Goal: Transaction & Acquisition: Purchase product/service

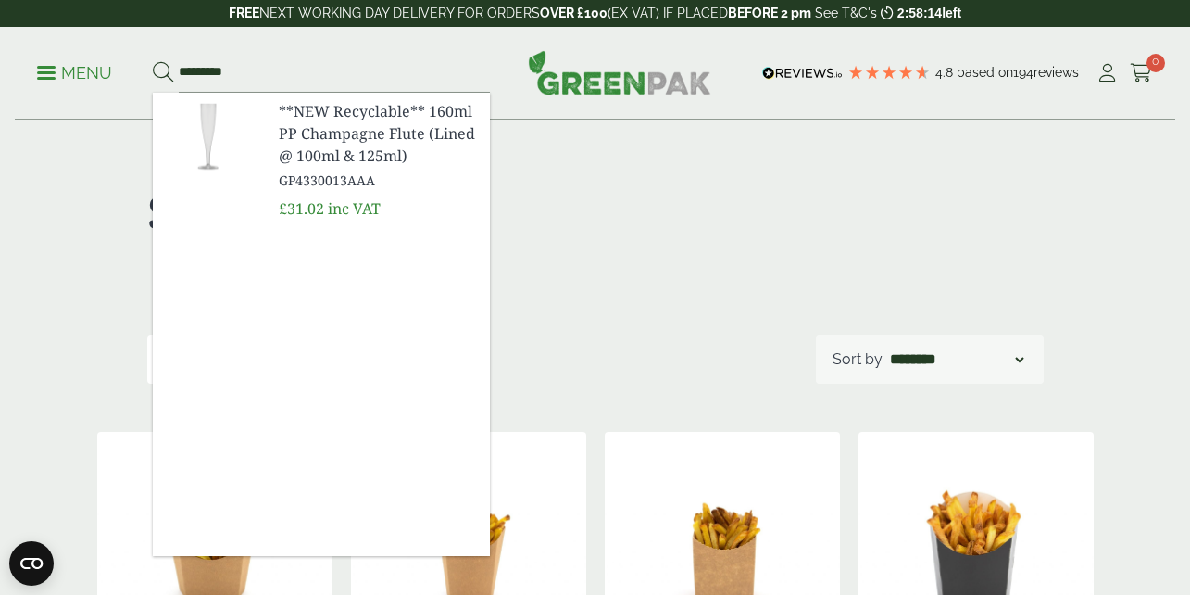
type input "*********"
click at [366, 138] on span "**NEW Recyclable** 160ml PP Champagne Flute (Lined @ 100ml & 125ml)" at bounding box center [377, 133] width 196 height 67
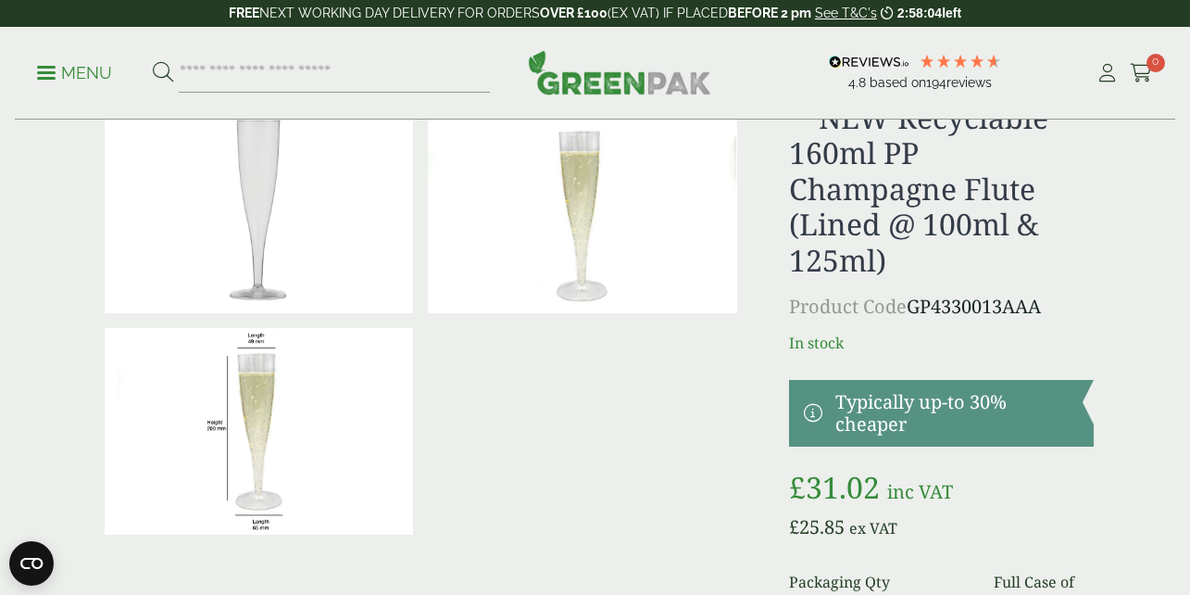
scroll to position [37, 0]
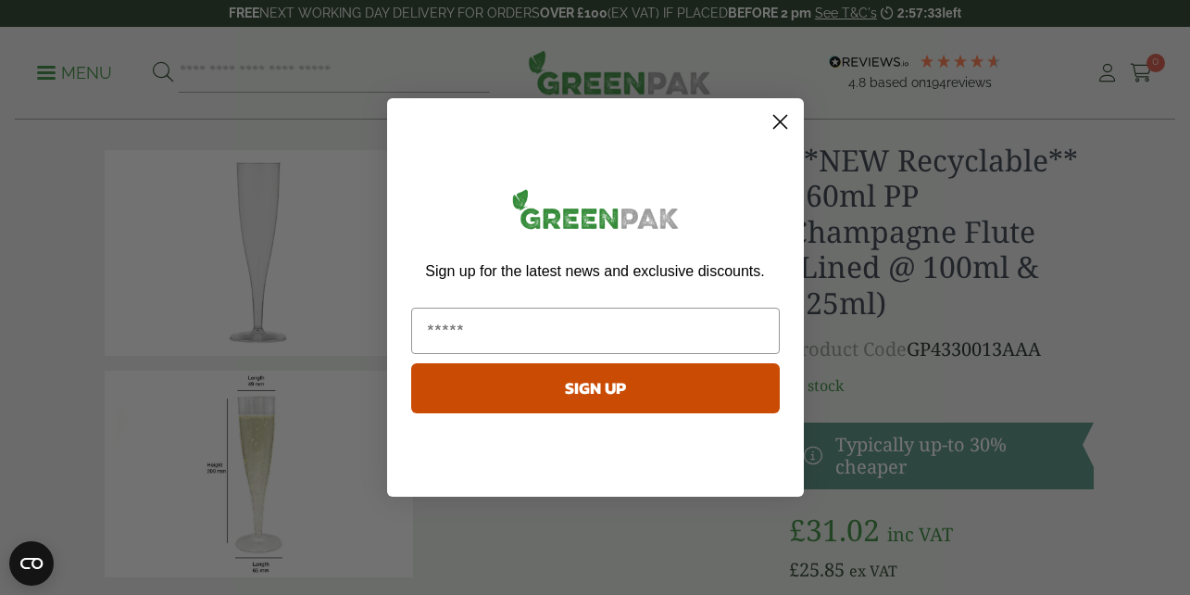
click at [780, 122] on icon "Close dialog" at bounding box center [779, 122] width 13 height 13
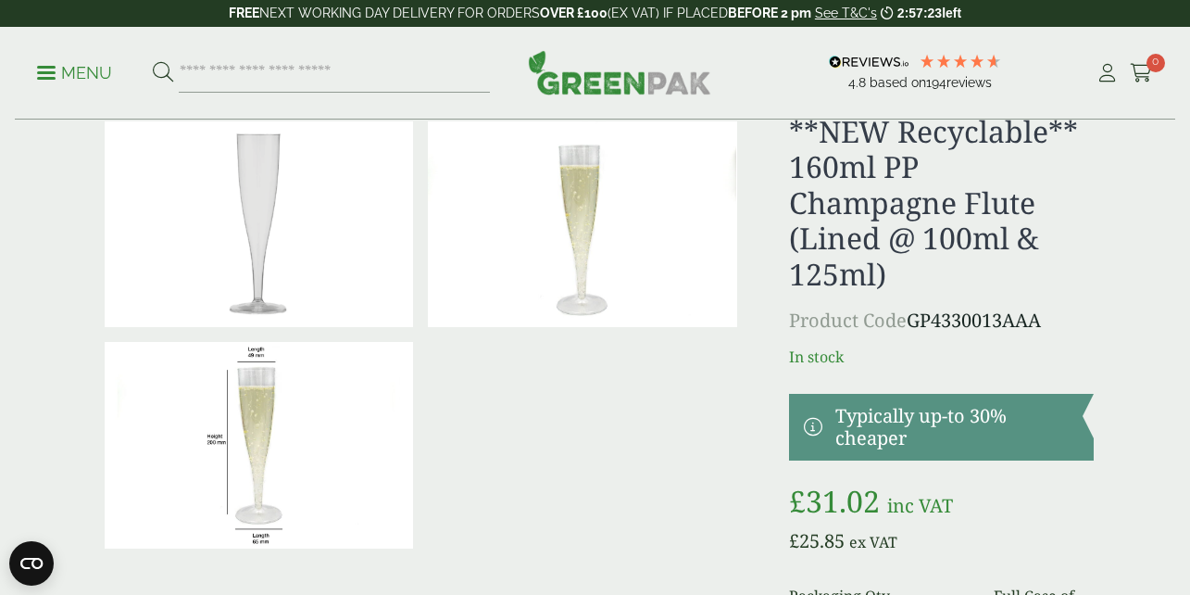
scroll to position [0, 0]
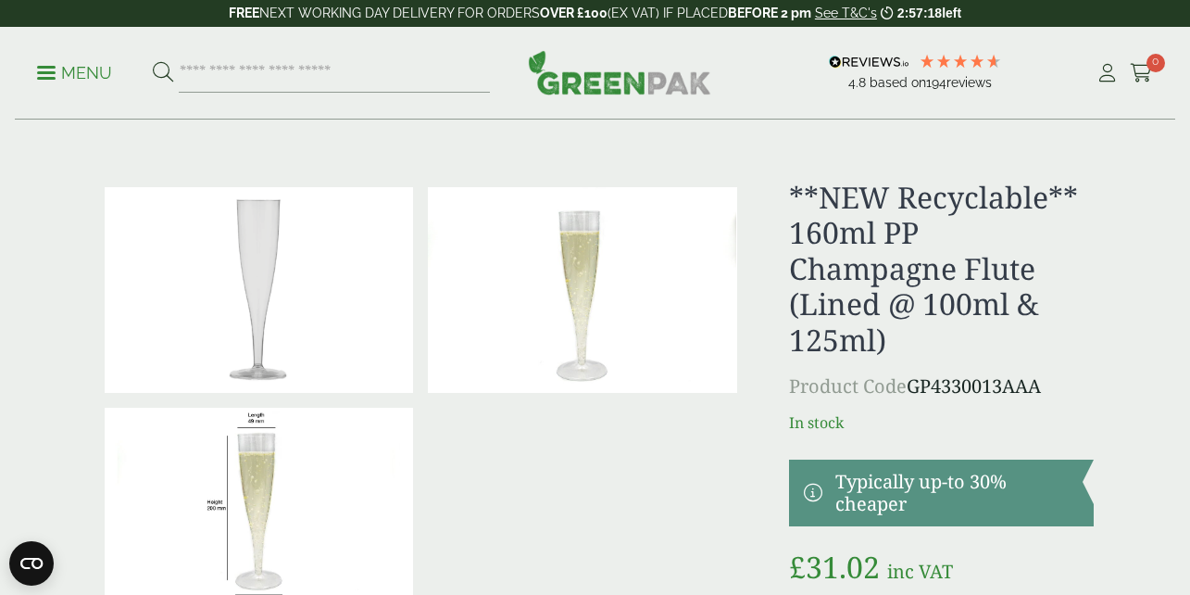
click at [333, 484] on img at bounding box center [259, 511] width 309 height 206
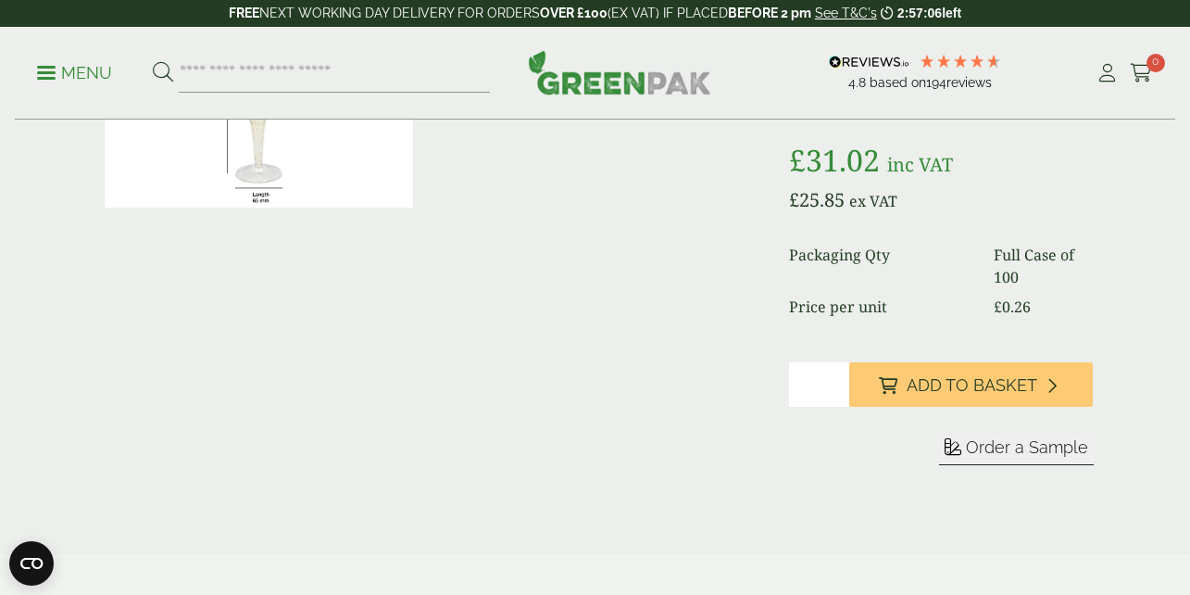
scroll to position [409, 0]
click at [833, 376] on input "*" at bounding box center [819, 382] width 61 height 44
type input "*"
click at [837, 378] on input "*" at bounding box center [819, 382] width 61 height 44
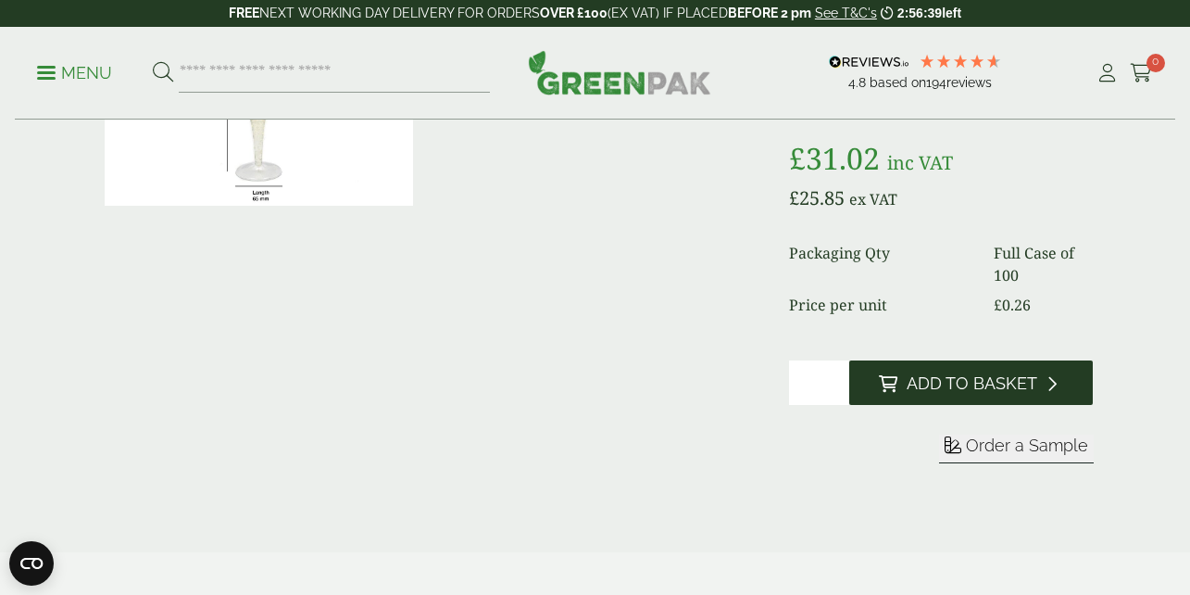
click at [955, 375] on span "Add to Basket" at bounding box center [972, 383] width 131 height 20
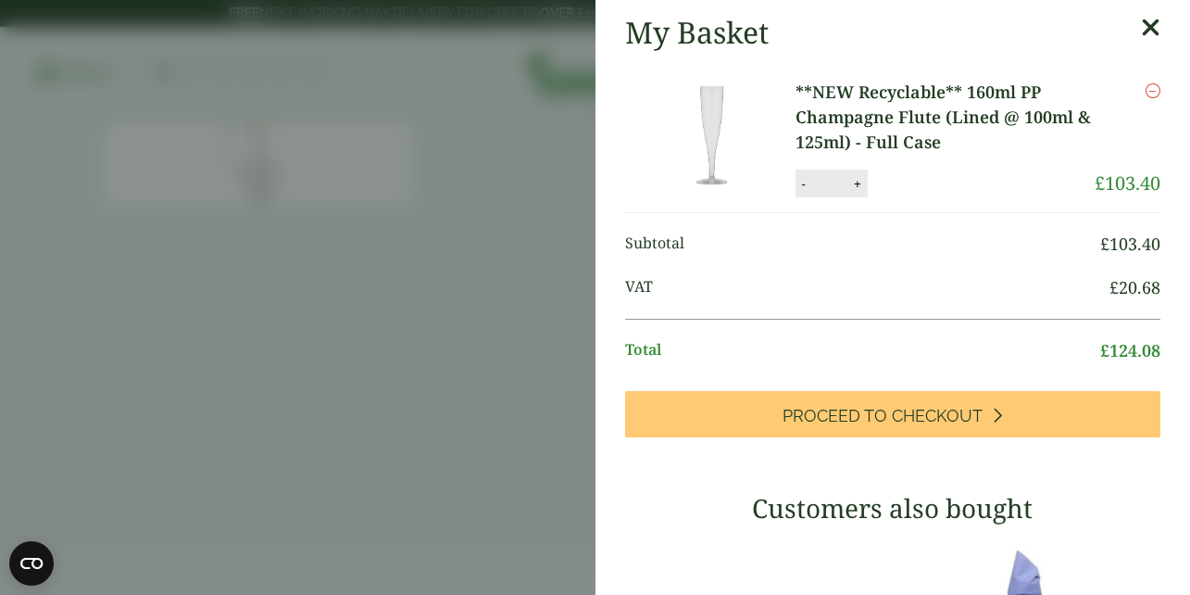
click at [1143, 24] on icon at bounding box center [1150, 28] width 19 height 26
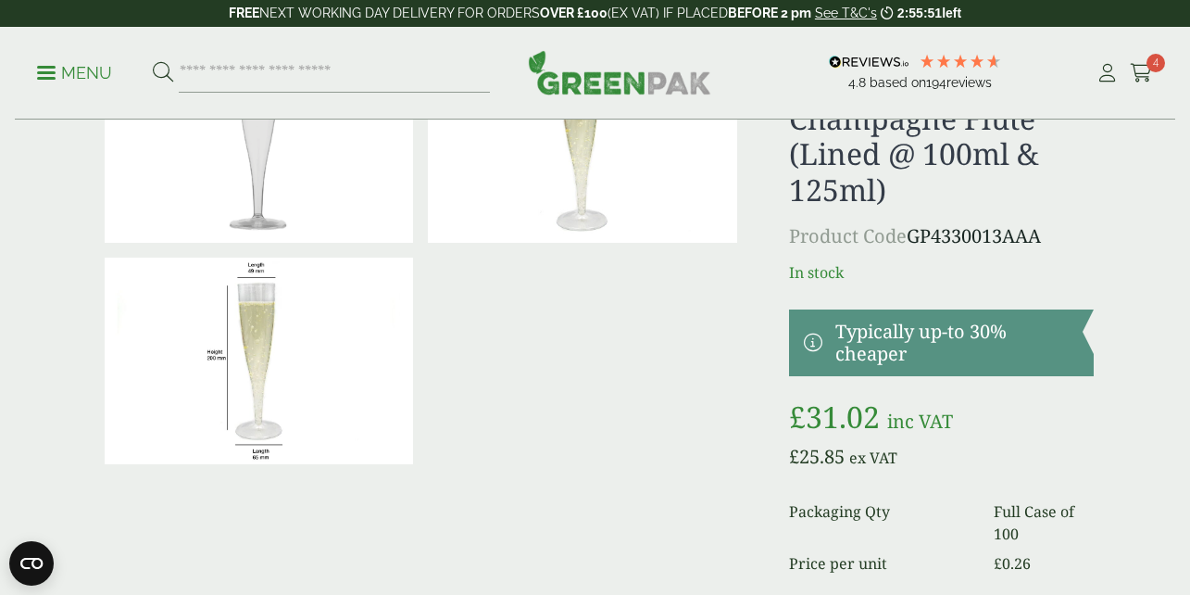
scroll to position [121, 0]
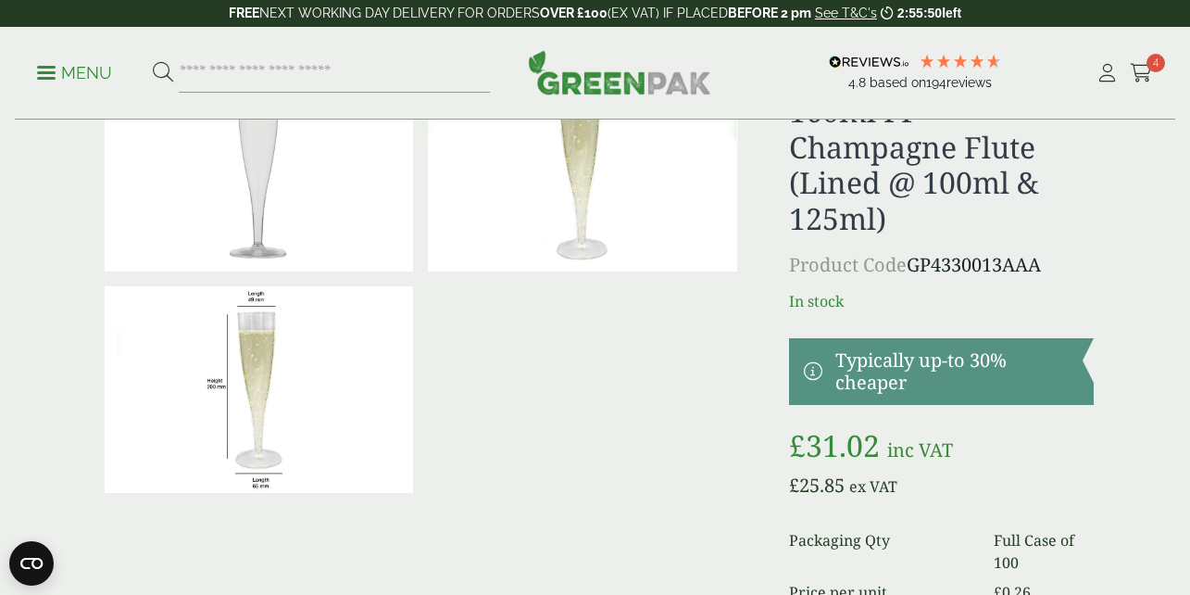
click at [297, 392] on img at bounding box center [259, 389] width 309 height 206
